Goal: Task Accomplishment & Management: Manage account settings

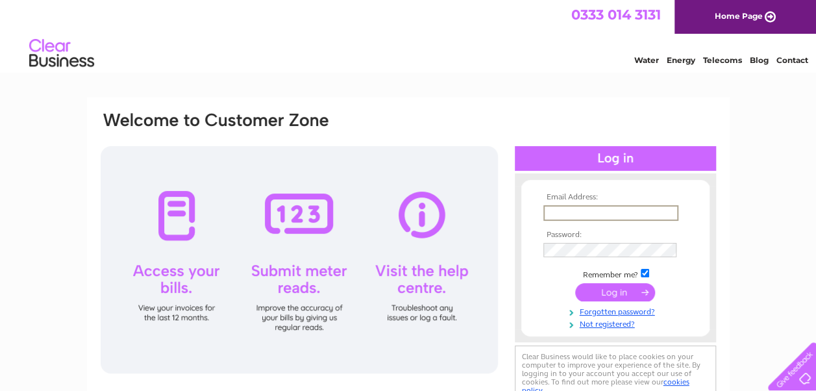
drag, startPoint x: 583, startPoint y: 213, endPoint x: 577, endPoint y: 214, distance: 6.5
click at [581, 214] on input "text" at bounding box center [611, 213] width 135 height 16
type input "cafetruva@gmail.com"
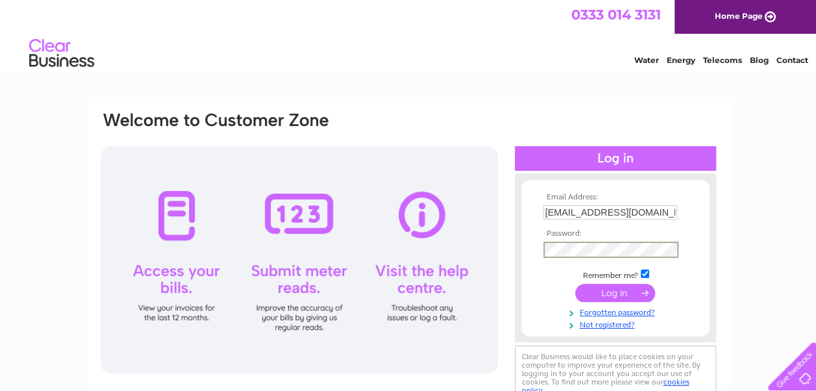
click at [575, 284] on input "submit" at bounding box center [615, 293] width 80 height 18
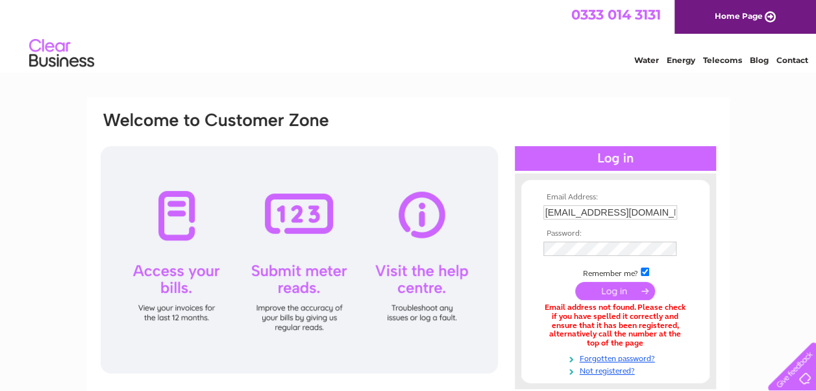
click at [645, 211] on input "[EMAIL_ADDRESS][DOMAIN_NAME]" at bounding box center [611, 212] width 134 height 14
click at [649, 211] on input "[EMAIL_ADDRESS][DOMAIN_NAME]" at bounding box center [611, 213] width 135 height 16
type input "c"
click at [565, 212] on input "text" at bounding box center [611, 213] width 135 height 16
click at [757, 214] on div "Email Address: Password:" at bounding box center [408, 392] width 816 height 590
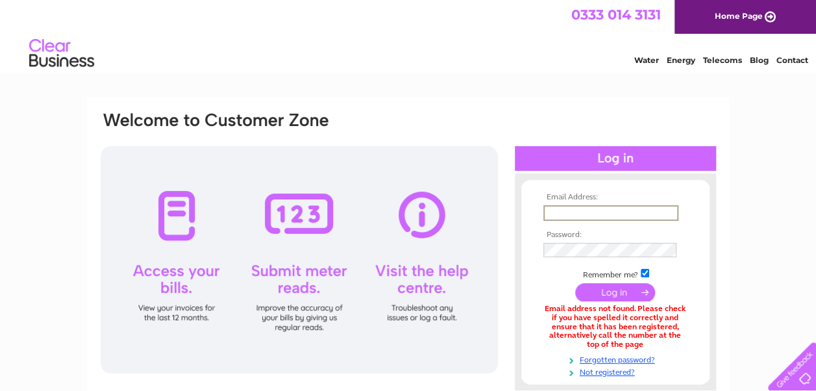
click at [560, 210] on input "text" at bounding box center [611, 213] width 135 height 16
type input "info@cafetruva.com"
click at [575, 284] on input "submit" at bounding box center [615, 293] width 80 height 18
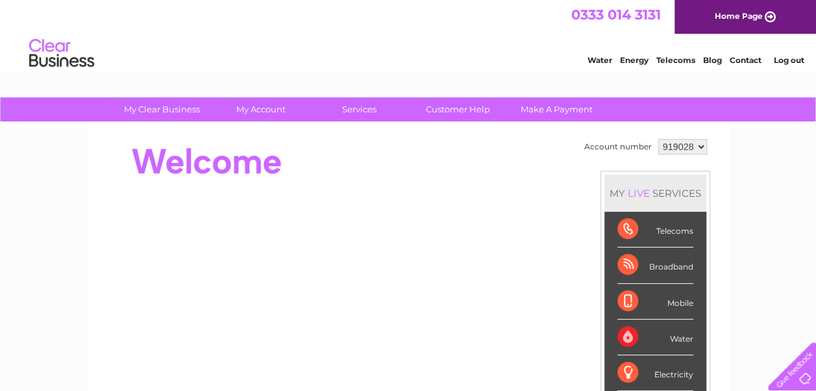
click at [700, 144] on select "919028 919029 919030" at bounding box center [683, 147] width 49 height 16
select select "919030"
click at [659, 139] on select "919028 919029 919030" at bounding box center [683, 147] width 49 height 16
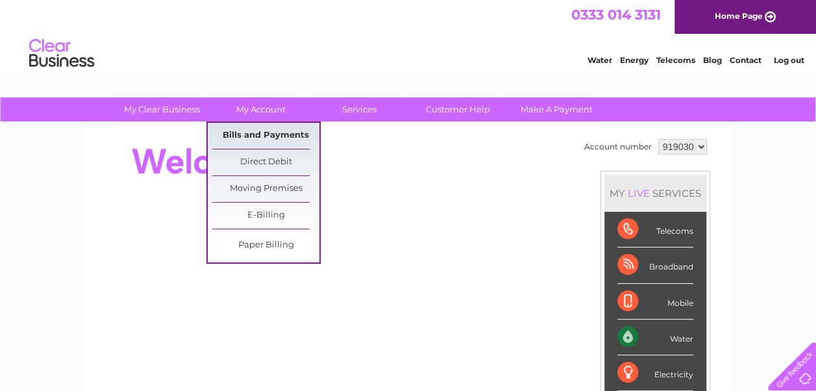
click at [274, 132] on link "Bills and Payments" at bounding box center [265, 136] width 107 height 26
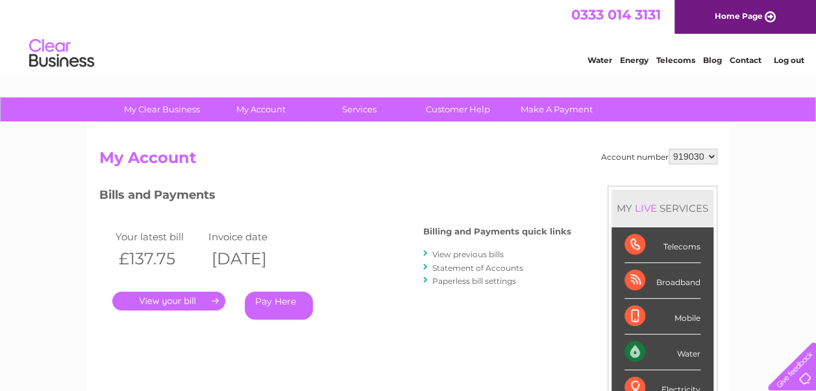
scroll to position [65, 0]
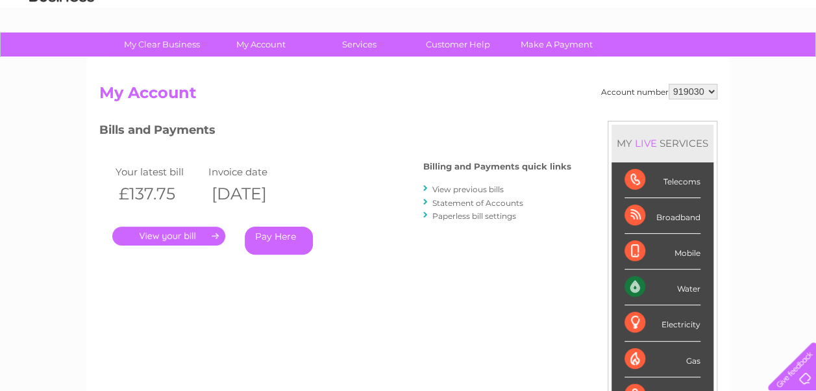
click at [480, 186] on link "View previous bills" at bounding box center [468, 189] width 71 height 10
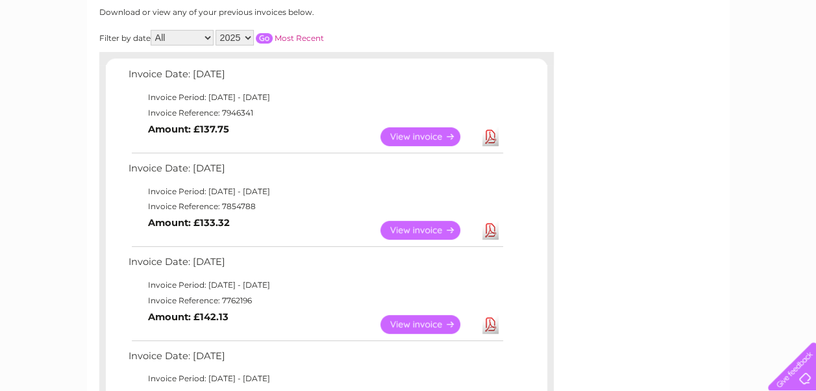
scroll to position [195, 0]
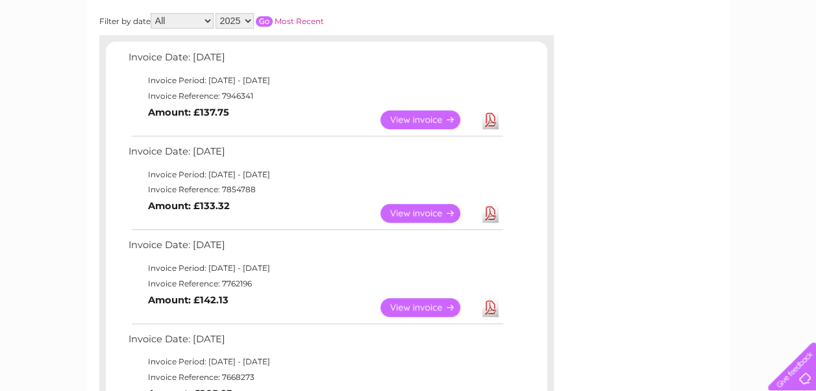
click at [423, 212] on link "View" at bounding box center [428, 213] width 95 height 19
click at [429, 305] on link "View" at bounding box center [428, 307] width 95 height 19
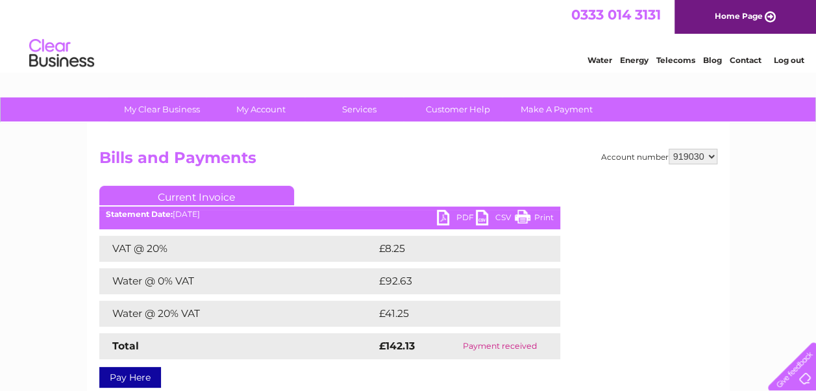
click at [545, 216] on link "Print" at bounding box center [534, 219] width 39 height 19
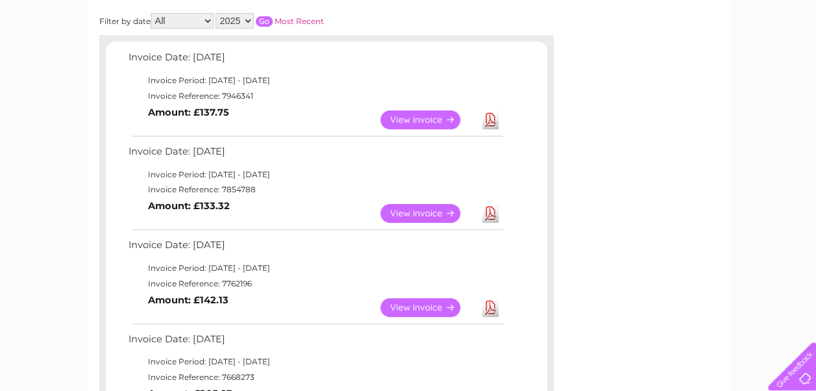
click at [423, 210] on link "View" at bounding box center [428, 213] width 95 height 19
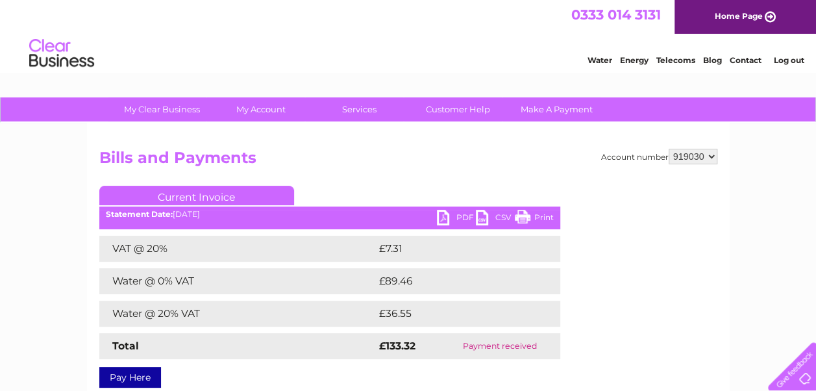
click at [544, 218] on link "Print" at bounding box center [534, 219] width 39 height 19
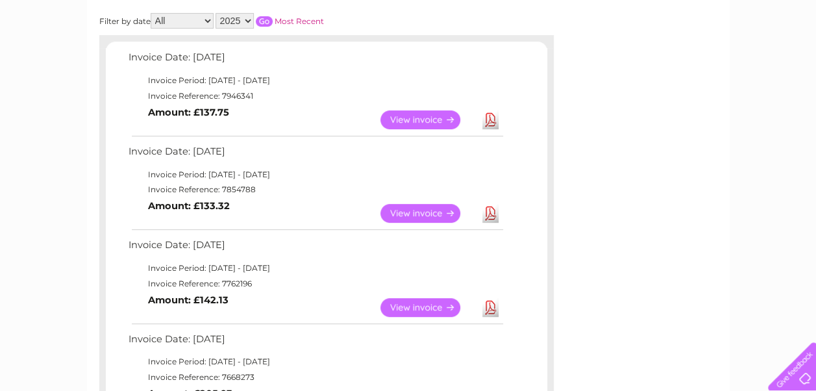
click at [409, 116] on link "View" at bounding box center [428, 119] width 95 height 19
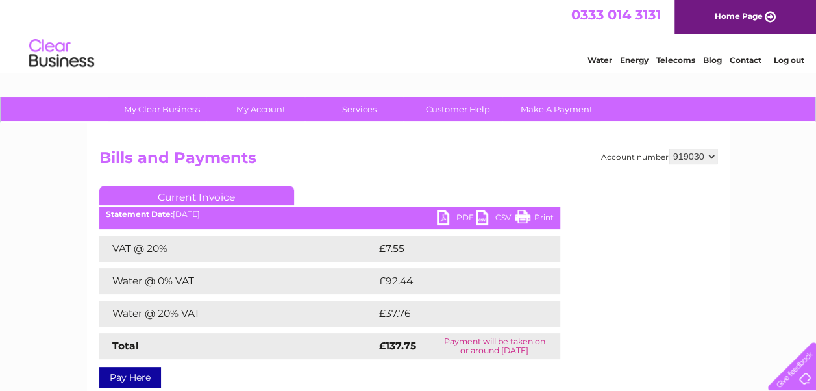
click at [538, 216] on link "Print" at bounding box center [534, 219] width 39 height 19
click at [793, 58] on link "Log out" at bounding box center [789, 60] width 31 height 10
